Goal: Task Accomplishment & Management: Manage account settings

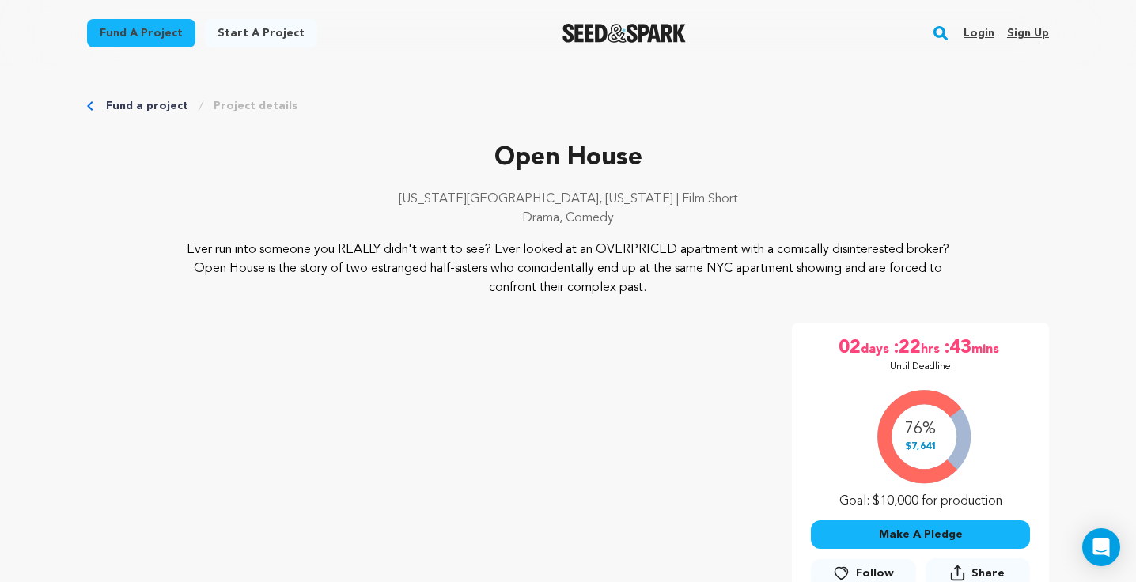
click at [977, 33] on link "Login" at bounding box center [978, 33] width 31 height 25
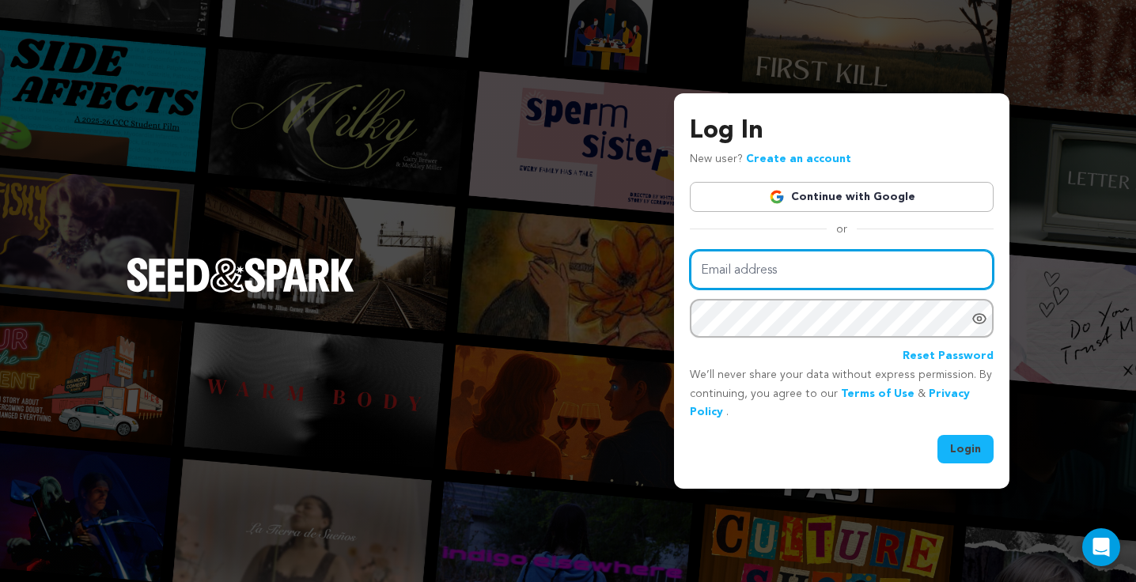
click at [747, 267] on input "Email address" at bounding box center [842, 270] width 304 height 40
type input "[EMAIL_ADDRESS][DOMAIN_NAME]"
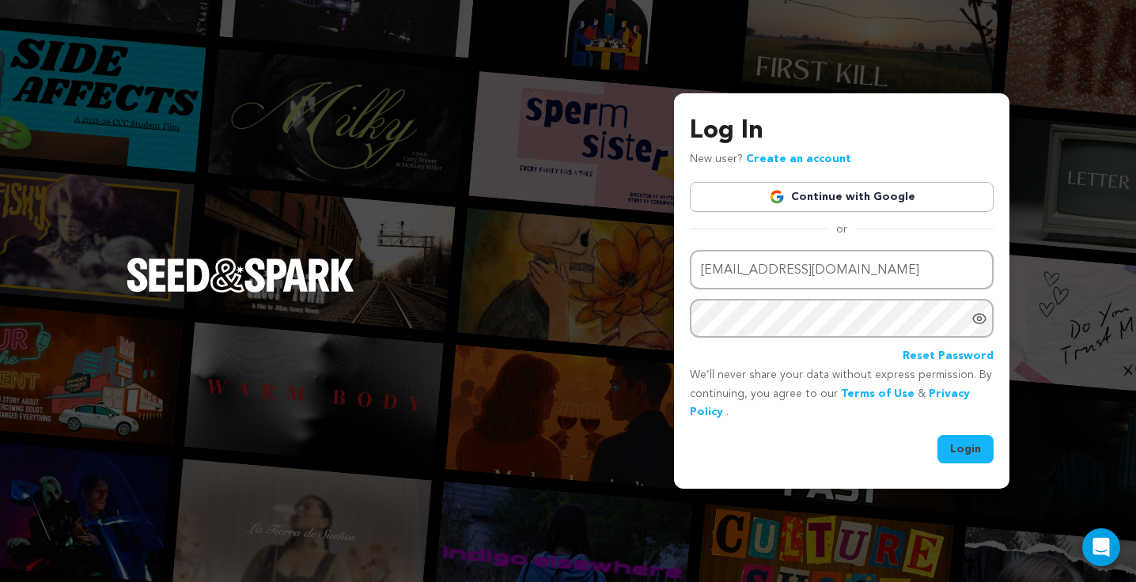
click at [963, 442] on button "Login" at bounding box center [965, 449] width 56 height 28
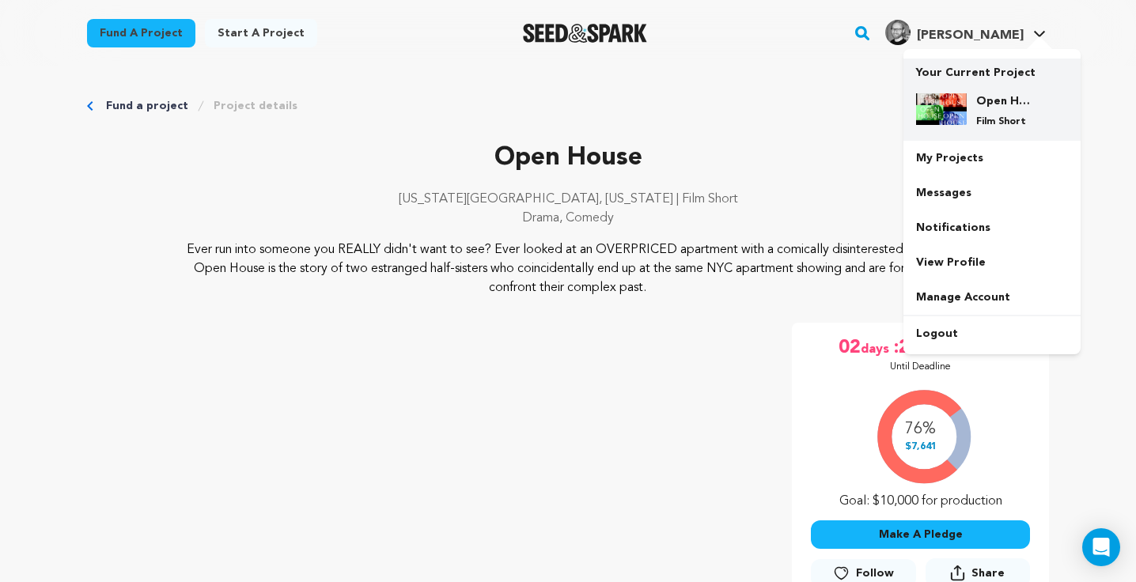
click at [1003, 104] on h4 "Open House" at bounding box center [1004, 101] width 57 height 16
